Goal: Task Accomplishment & Management: Complete application form

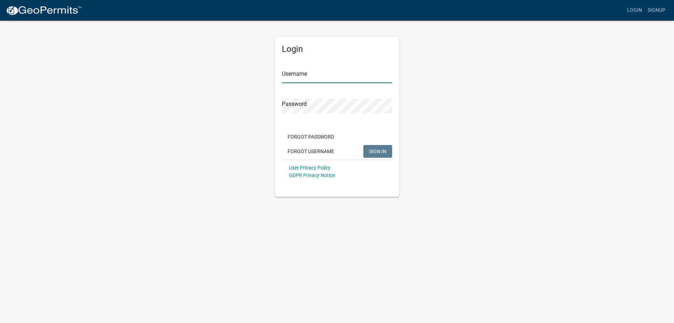
type input "haynesmp"
click at [375, 149] on span "SIGN IN" at bounding box center [377, 151] width 17 height 6
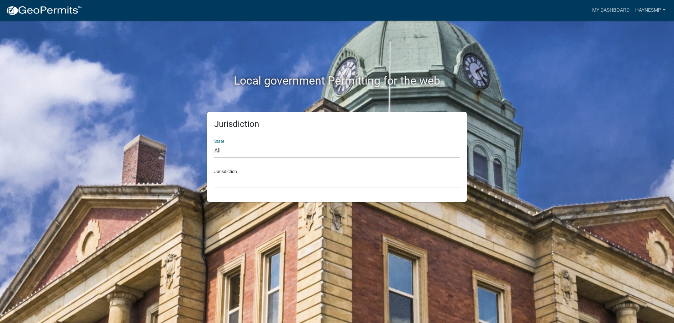
click at [235, 152] on select "All [US_STATE] [US_STATE] [US_STATE] [US_STATE] [US_STATE] [US_STATE] [US_STATE…" at bounding box center [336, 151] width 245 height 15
select select "[US_STATE]"
click at [214, 144] on select "All [US_STATE] [US_STATE] [US_STATE] [US_STATE] [US_STATE] [US_STATE] [US_STATE…" at bounding box center [336, 151] width 245 height 15
click at [288, 175] on select "City of [GEOGRAPHIC_DATA], [US_STATE] City of [GEOGRAPHIC_DATA], [US_STATE] Cit…" at bounding box center [336, 181] width 245 height 15
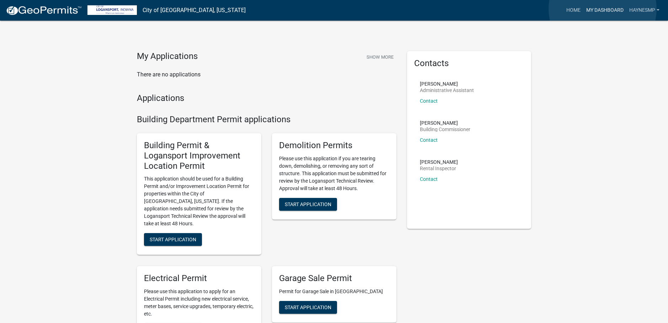
click at [603, 9] on link "My Dashboard" at bounding box center [605, 11] width 43 height 14
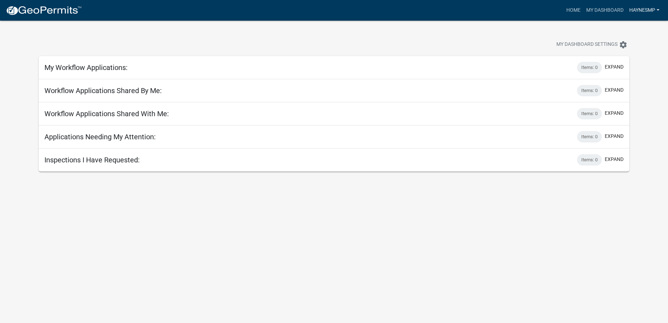
click at [631, 11] on link "haynesmp" at bounding box center [645, 11] width 36 height 14
click at [628, 29] on link "Account" at bounding box center [634, 29] width 57 height 17
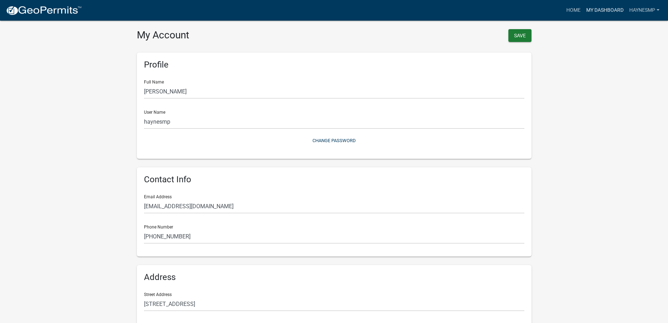
click at [600, 8] on link "My Dashboard" at bounding box center [605, 11] width 43 height 14
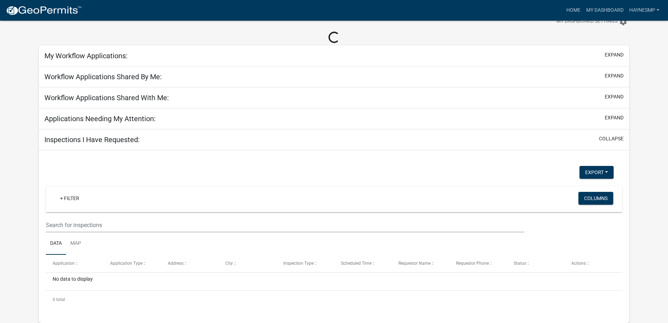
scroll to position [21, 0]
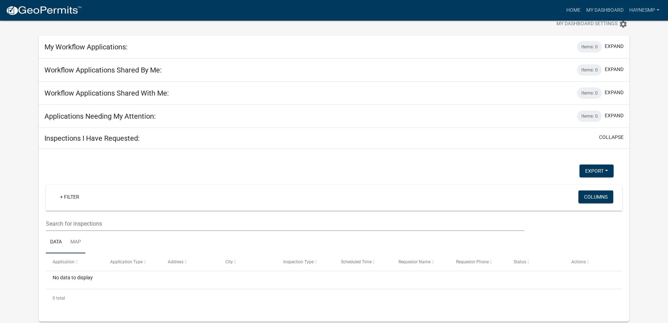
click at [79, 245] on link "Map" at bounding box center [75, 242] width 19 height 23
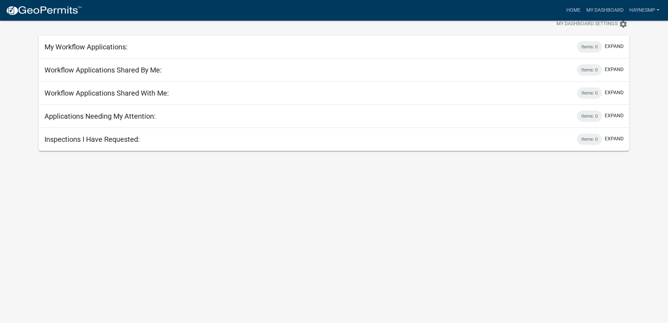
click at [123, 142] on h5 "Inspections I Have Requested:" at bounding box center [91, 139] width 95 height 9
click at [618, 137] on button "expand" at bounding box center [614, 138] width 19 height 7
click at [621, 117] on button "expand" at bounding box center [614, 115] width 19 height 7
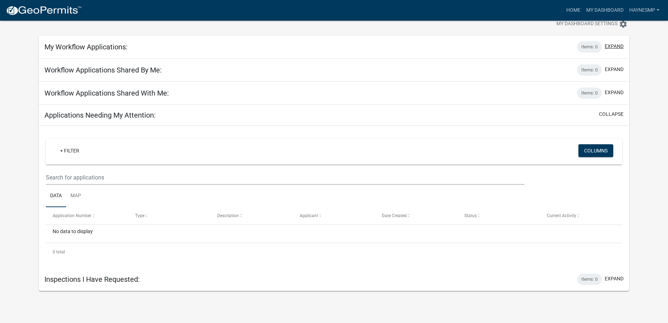
click at [616, 47] on button "expand" at bounding box center [614, 46] width 19 height 7
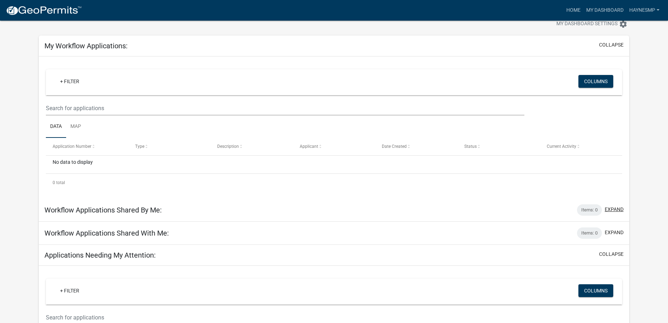
click at [620, 209] on button "expand" at bounding box center [614, 209] width 19 height 7
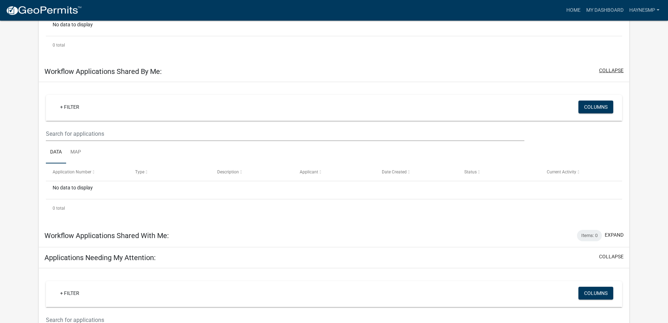
scroll to position [163, 0]
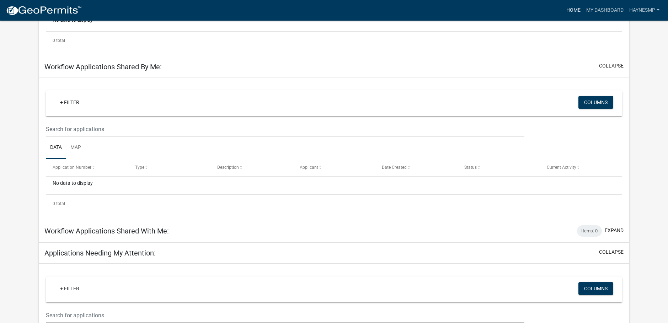
click at [564, 8] on link "Home" at bounding box center [574, 11] width 20 height 14
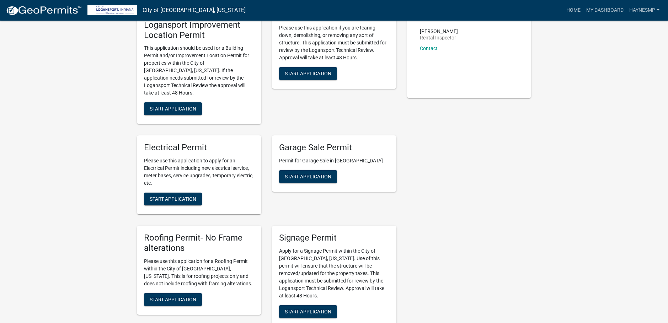
scroll to position [142, 0]
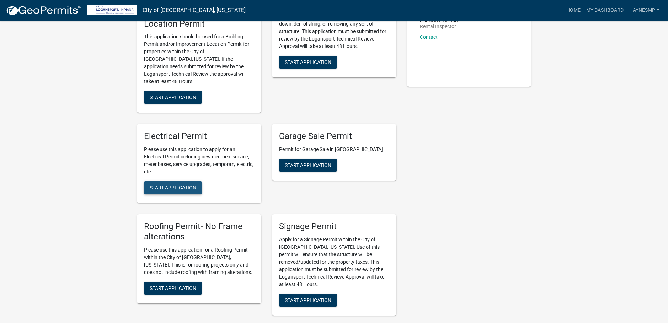
click at [185, 185] on span "Start Application" at bounding box center [173, 188] width 47 height 6
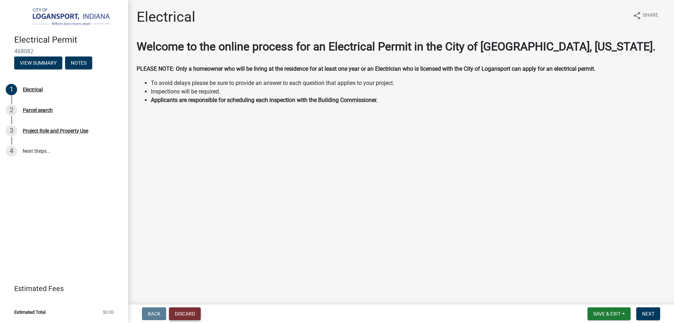
click at [189, 313] on button "Discard" at bounding box center [185, 314] width 32 height 13
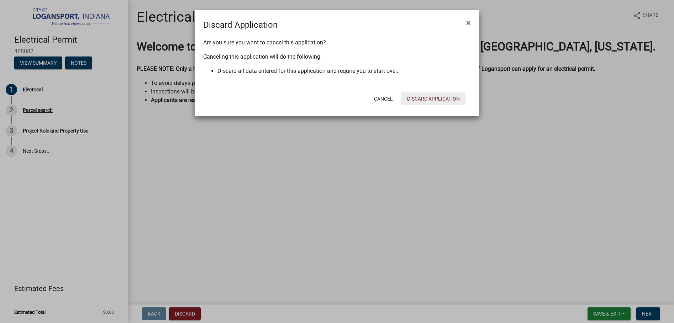
click at [440, 98] on button "Discard Application" at bounding box center [433, 98] width 64 height 13
